Goal: Information Seeking & Learning: Learn about a topic

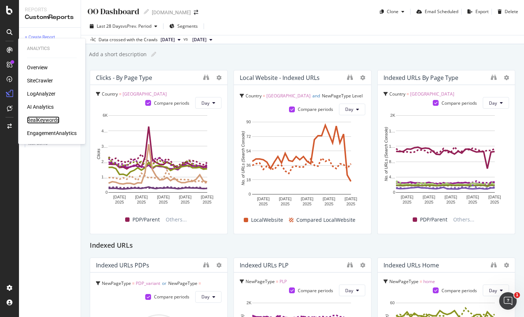
click at [44, 121] on div "RealKeywords" at bounding box center [43, 119] width 33 height 7
